Goal: Find specific page/section: Find specific page/section

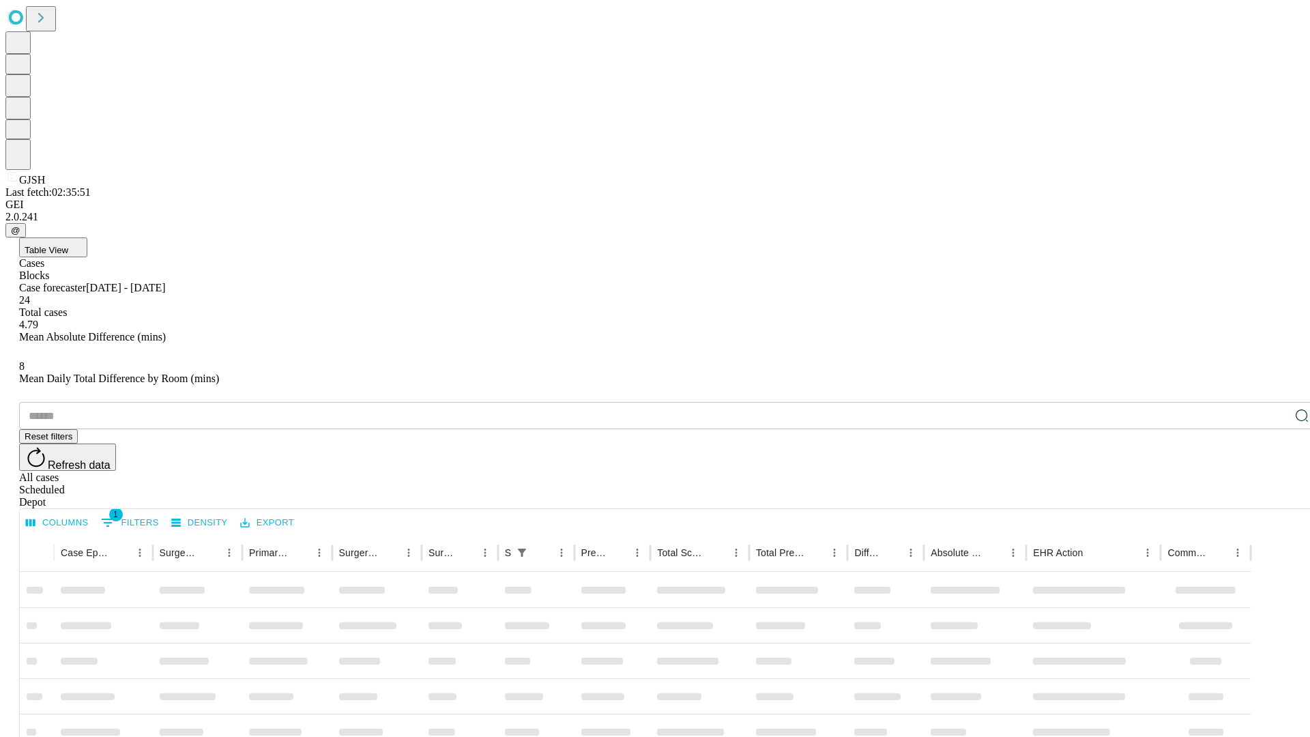
click at [1274, 496] on div "Depot" at bounding box center [668, 502] width 1299 height 12
